Goal: Information Seeking & Learning: Check status

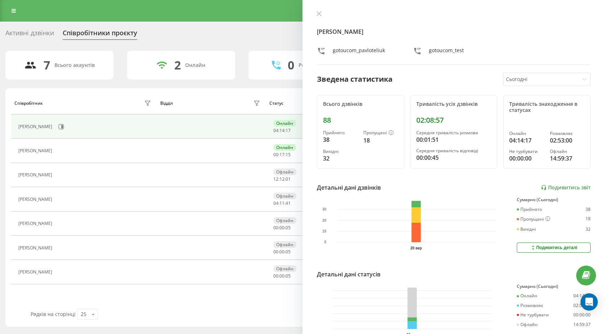
scroll to position [41, 0]
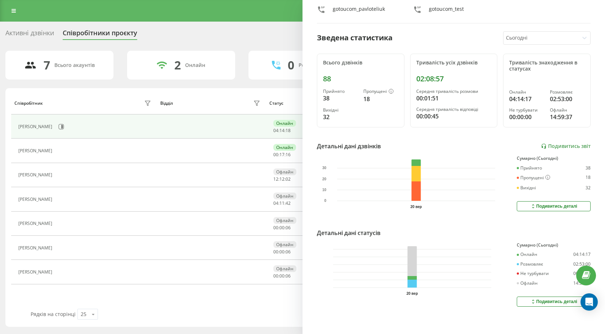
click at [533, 300] on icon at bounding box center [533, 302] width 2 height 4
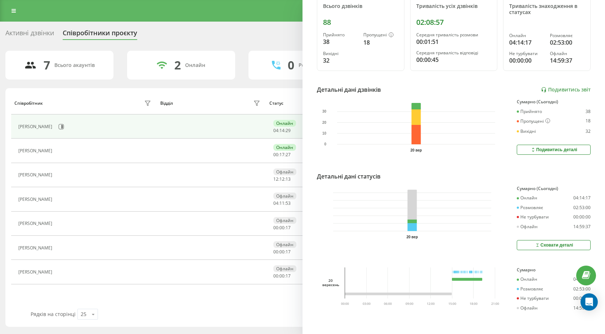
scroll to position [98, 0]
click at [526, 242] on button "Сховати деталі" at bounding box center [554, 245] width 74 height 10
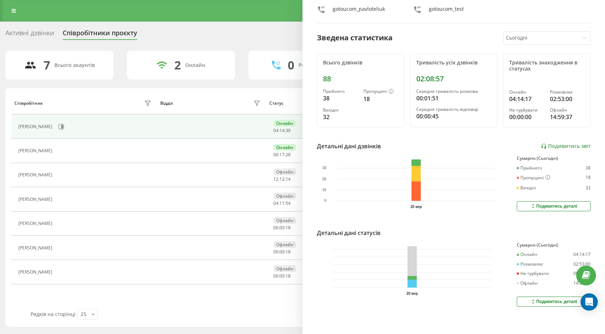
scroll to position [0, 0]
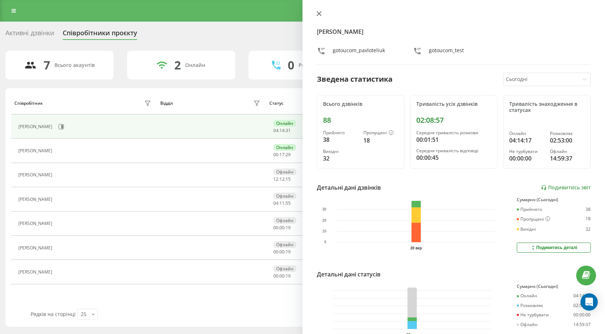
click at [319, 13] on icon at bounding box center [318, 13] width 5 height 5
